Goal: Information Seeking & Learning: Learn about a topic

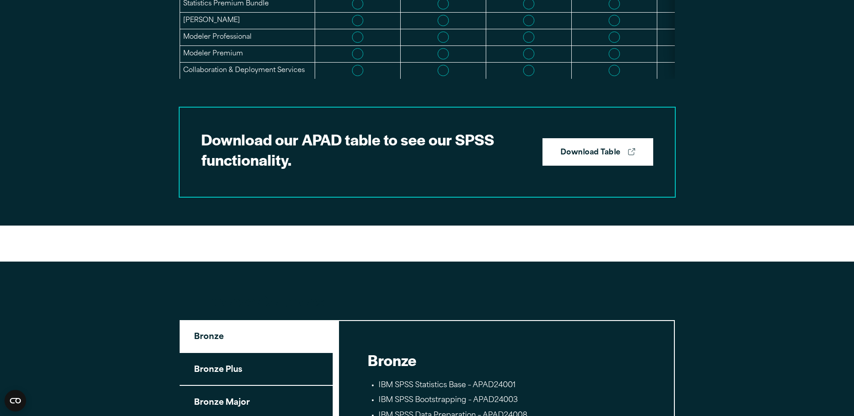
scroll to position [945, 0]
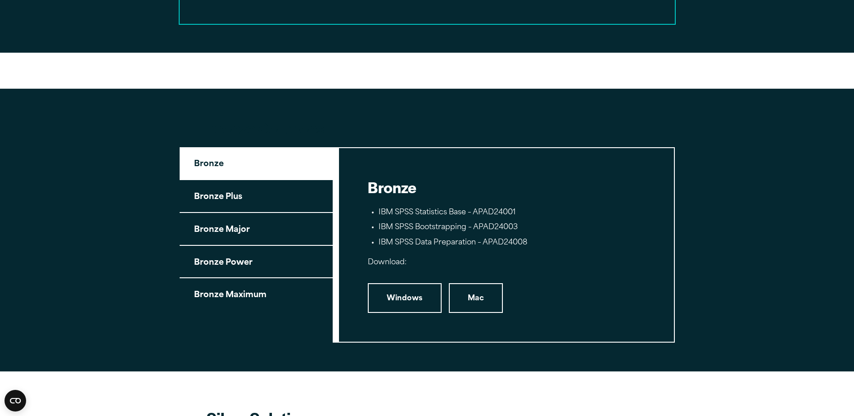
click at [261, 213] on button "Bronze Plus" at bounding box center [256, 196] width 153 height 33
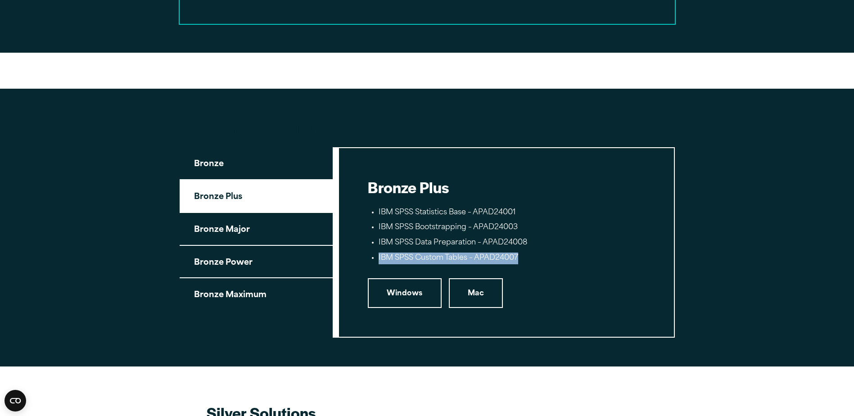
drag, startPoint x: 524, startPoint y: 263, endPoint x: 374, endPoint y: 267, distance: 149.9
click at [374, 264] on ul "IBM SPSS Statistics Base – APAD24001 IBM SPSS Bootstrapping – APAD24003 IBM SPS…" at bounding box center [506, 235] width 277 height 57
click at [219, 229] on button "Bronze Major" at bounding box center [256, 229] width 153 height 33
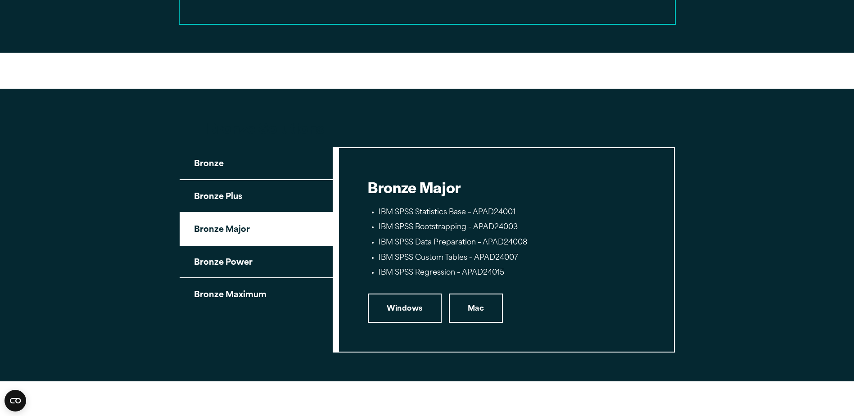
click at [245, 273] on button "Bronze Power" at bounding box center [256, 262] width 153 height 33
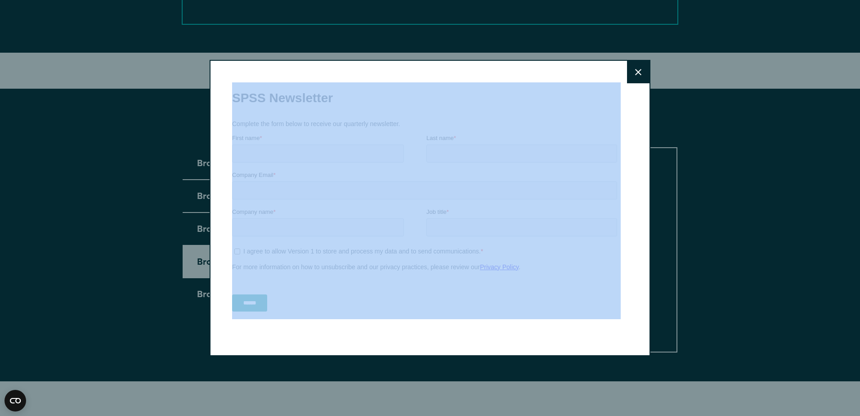
drag, startPoint x: 616, startPoint y: 359, endPoint x: 547, endPoint y: 277, distance: 107.6
click at [639, 75] on button "Close" at bounding box center [638, 72] width 22 height 22
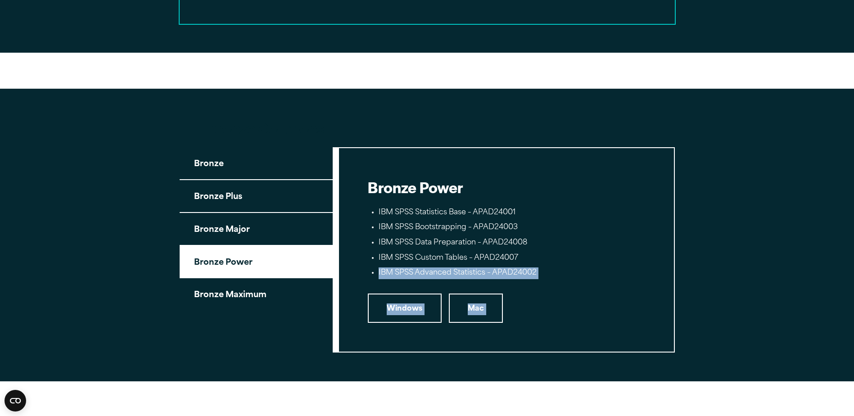
click at [445, 279] on li "IBM SPSS Advanced Statistics – APAD24002" at bounding box center [511, 273] width 266 height 12
drag, startPoint x: 381, startPoint y: 279, endPoint x: 543, endPoint y: 285, distance: 162.1
click at [543, 279] on li "IBM SPSS Advanced Statistics – APAD24002" at bounding box center [511, 273] width 266 height 12
click at [444, 264] on li "IBM SPSS Custom Tables – APAD24007" at bounding box center [511, 258] width 266 height 12
drag, startPoint x: 387, startPoint y: 270, endPoint x: 542, endPoint y: 279, distance: 155.0
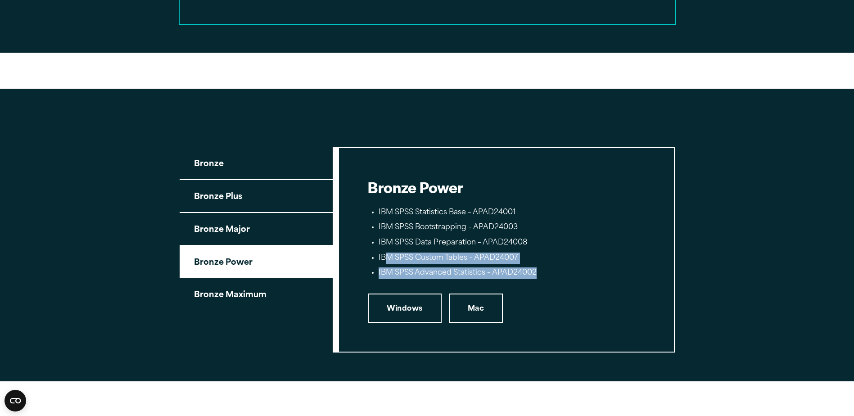
click at [542, 279] on ul "IBM SPSS Statistics Base – APAD24001 IBM SPSS Bootstrapping – APAD24003 IBM SPS…" at bounding box center [506, 243] width 277 height 72
click at [489, 279] on li "IBM SPSS Advanced Statistics – APAD24002" at bounding box center [511, 273] width 266 height 12
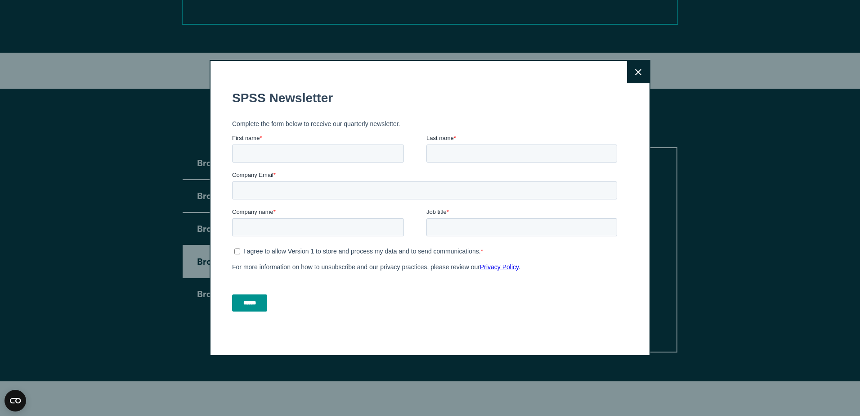
click at [621, 78] on div "Close" at bounding box center [430, 208] width 441 height 296
click at [628, 75] on button "Close" at bounding box center [638, 72] width 22 height 22
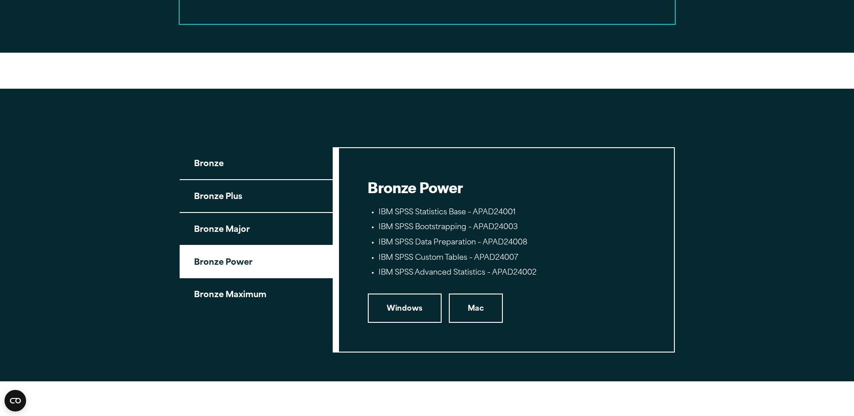
click at [242, 306] on button "Bronze Maximum" at bounding box center [256, 294] width 153 height 32
